Goal: Information Seeking & Learning: Learn about a topic

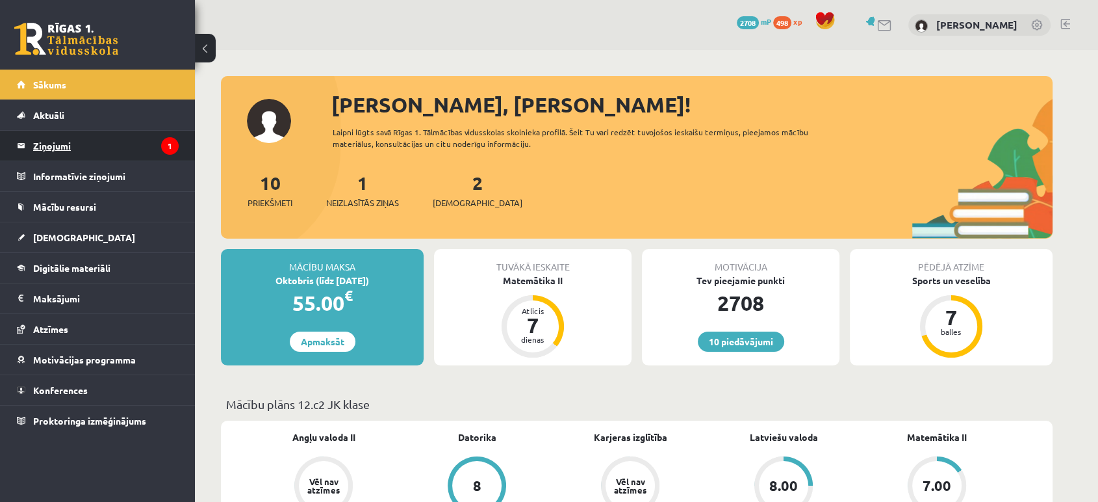
click at [161, 142] on icon "1" at bounding box center [170, 146] width 18 height 18
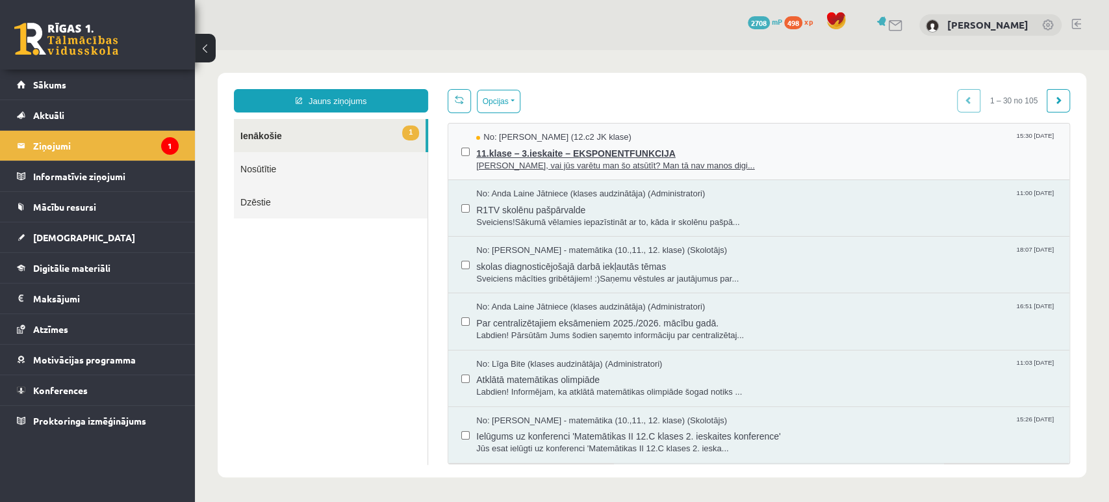
click at [615, 160] on span "[PERSON_NAME], vai jūs varētu man šo atsūtīt? Man tā nav manos digi..." at bounding box center [766, 166] width 580 height 12
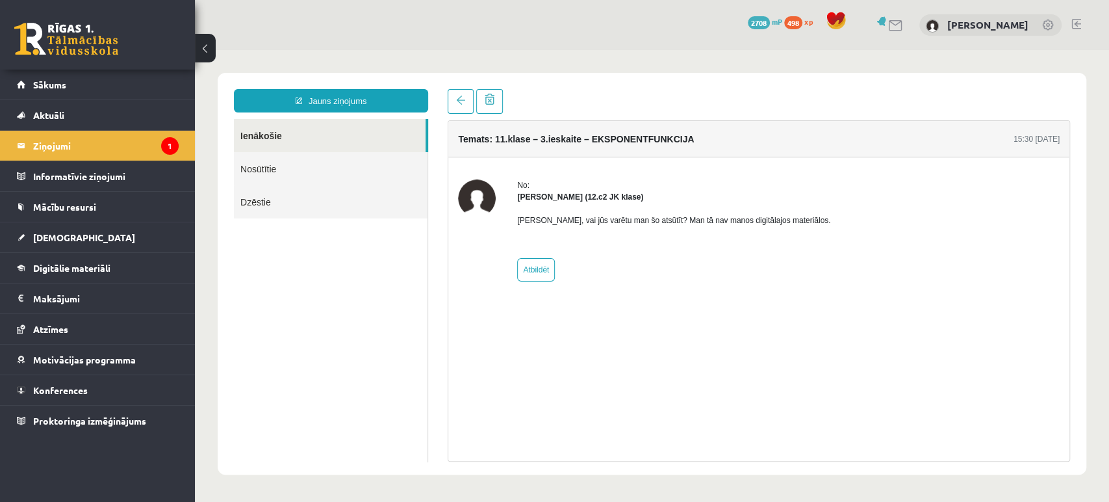
click at [95, 44] on link at bounding box center [66, 39] width 104 height 32
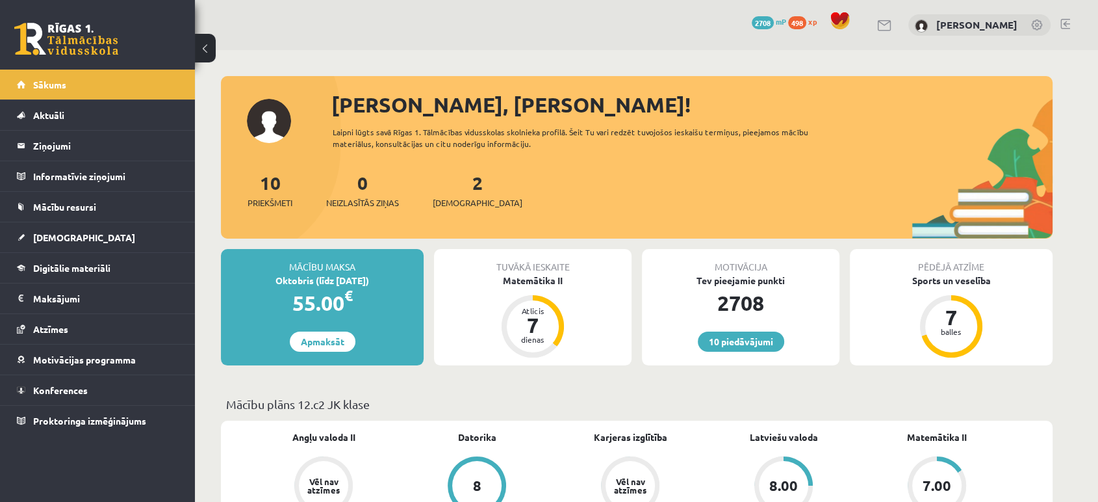
click at [956, 373] on div "Mācību maksa Oktobris (līdz 15.10.25) 55.00 € Apmaksāt Tuvākā ieskaite Matemāti…" at bounding box center [637, 312] width 832 height 127
click at [81, 269] on span "Digitālie materiāli" at bounding box center [71, 268] width 77 height 12
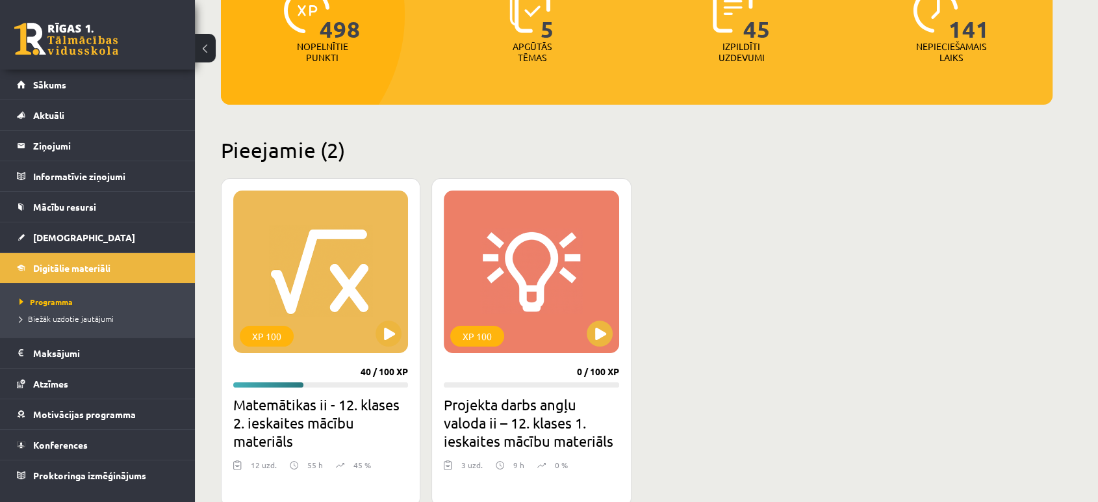
scroll to position [193, 0]
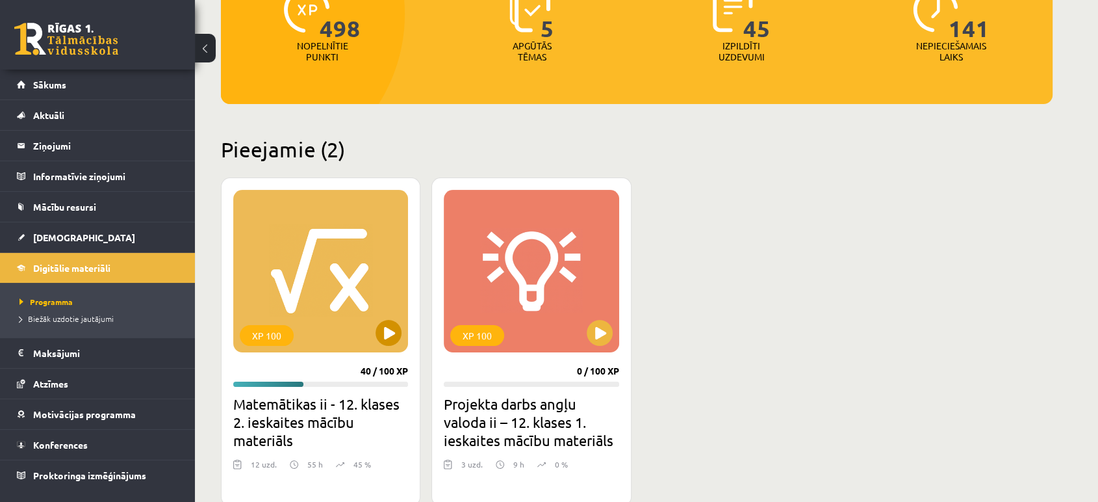
click at [296, 300] on div "XP 100" at bounding box center [320, 271] width 175 height 162
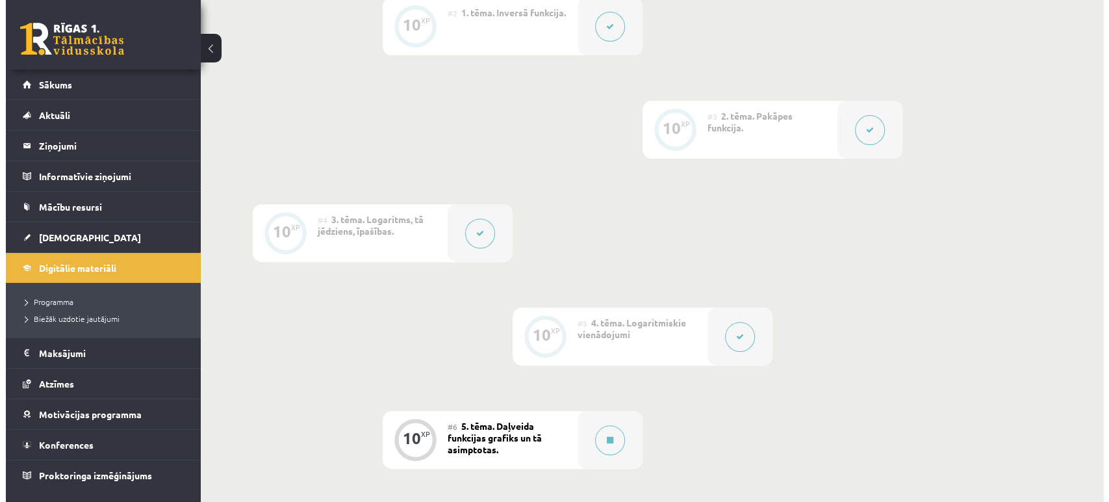
scroll to position [455, 0]
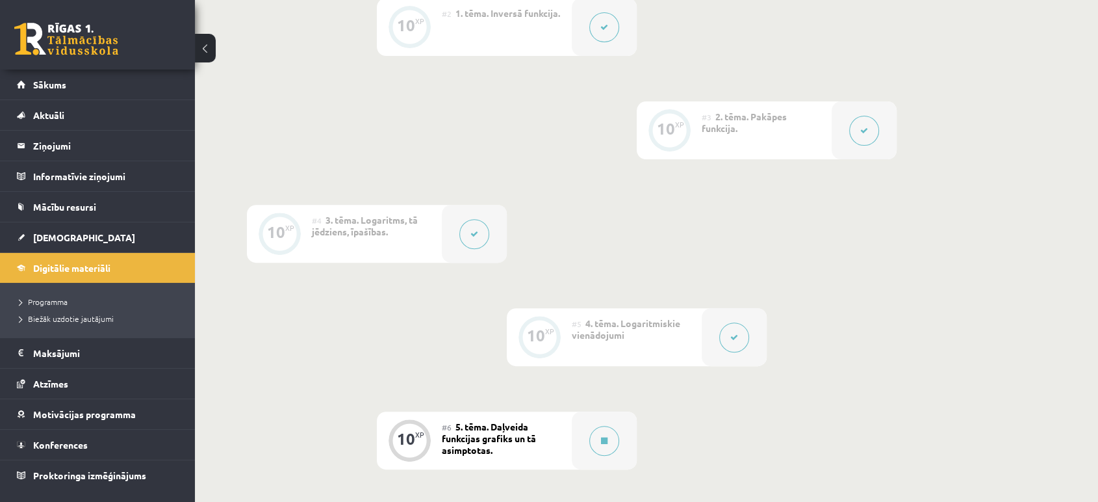
click at [473, 234] on icon at bounding box center [474, 234] width 8 height 8
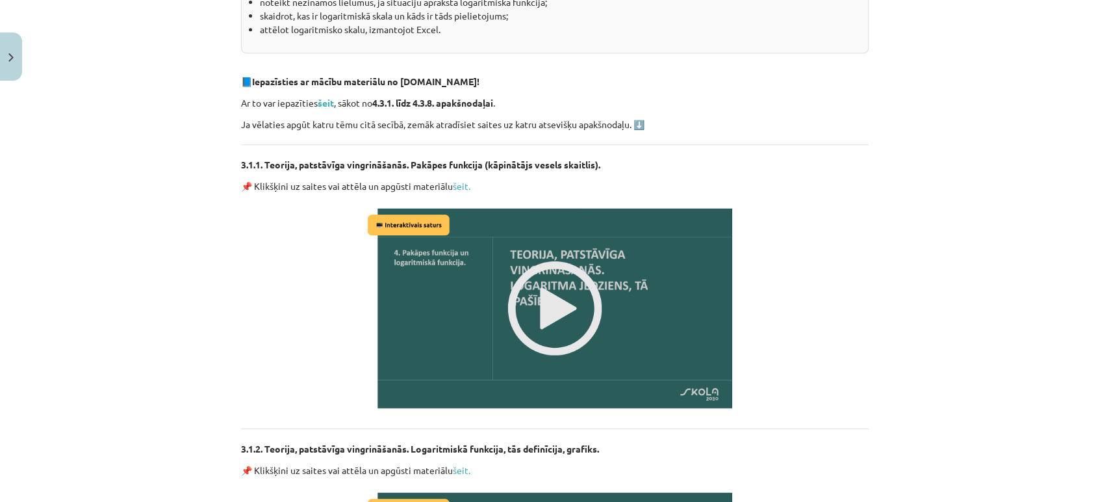
scroll to position [341, 0]
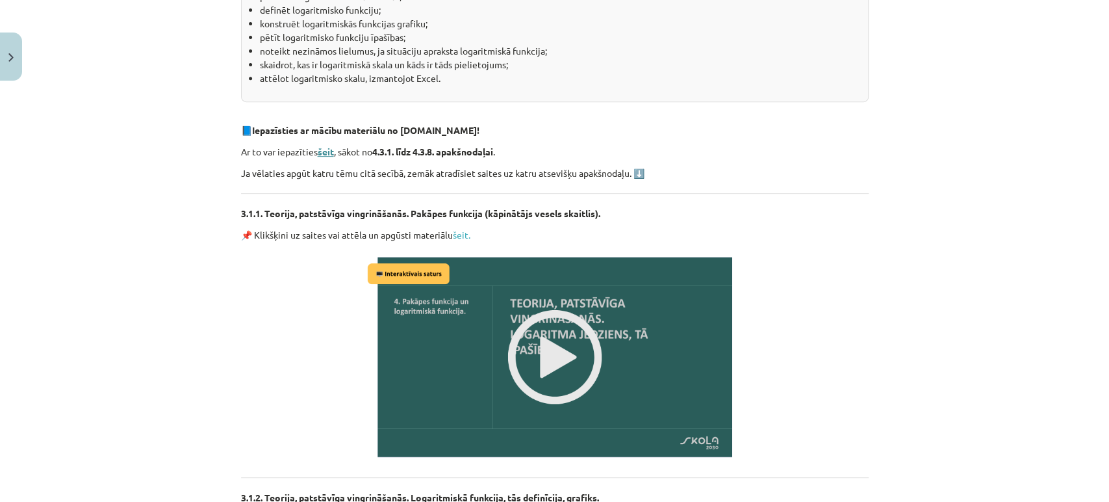
click at [324, 151] on strong "šeit" at bounding box center [326, 152] width 16 height 12
